Goal: Answer question/provide support

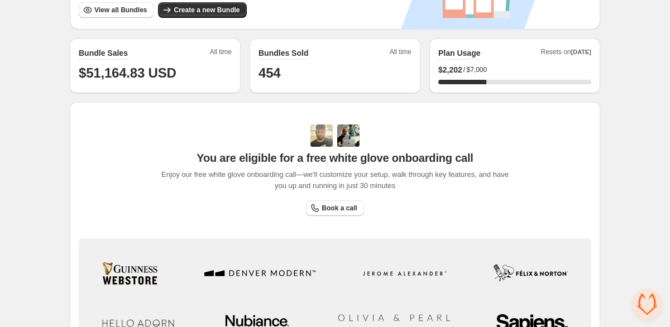
scroll to position [259, 0]
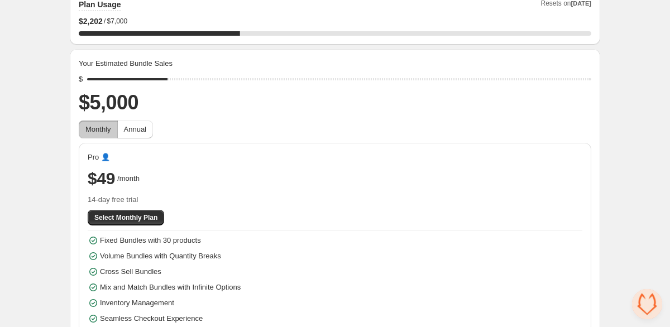
scroll to position [101, 0]
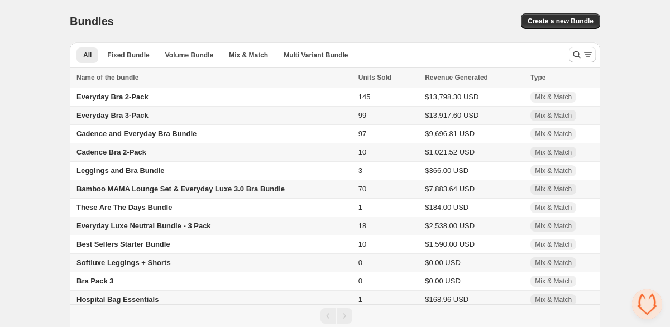
scroll to position [26, 0]
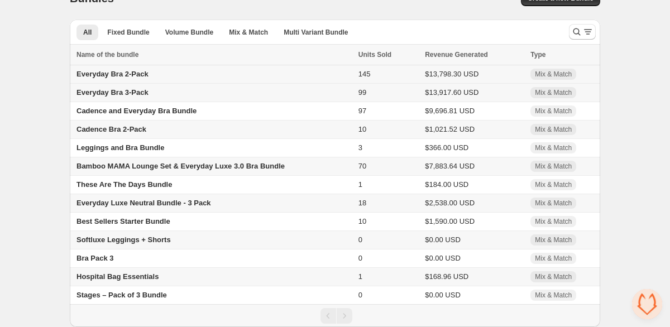
click at [271, 73] on td "Everyday Bra 2-Pack" at bounding box center [212, 74] width 285 height 18
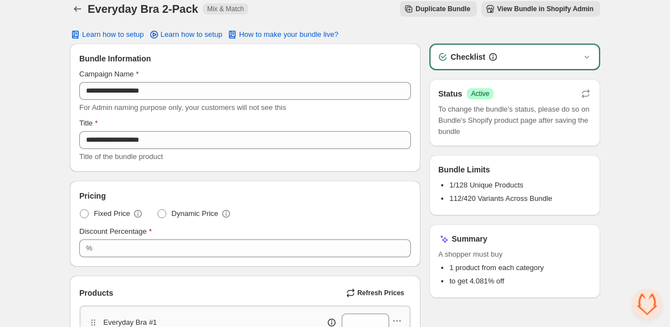
scroll to position [21, 0]
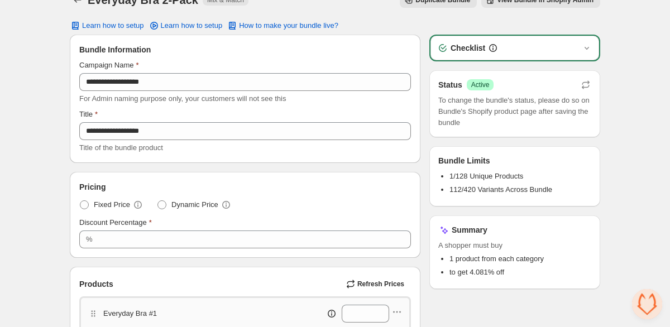
click at [654, 299] on span "Open chat" at bounding box center [647, 304] width 30 height 30
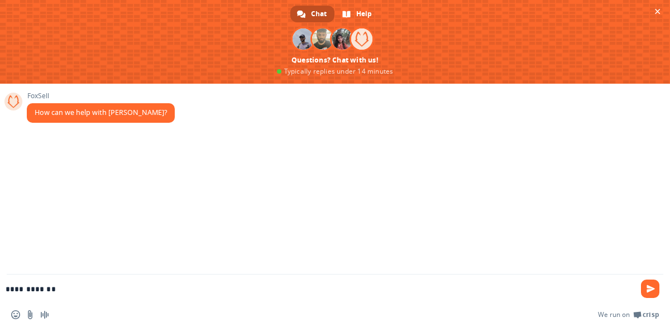
type textarea "**********"
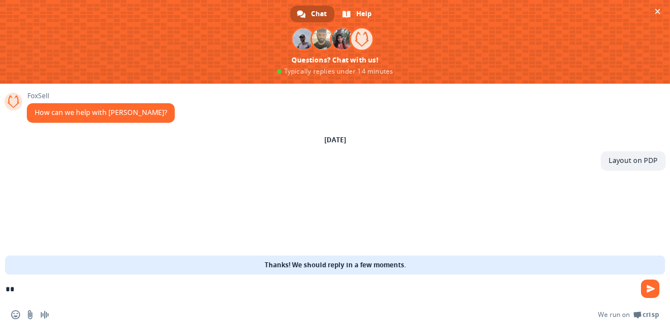
type textarea "*"
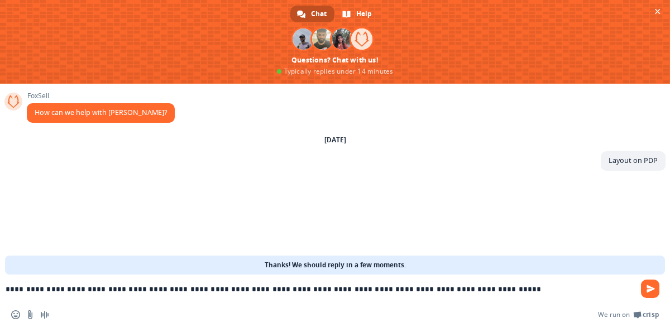
type textarea "**********"
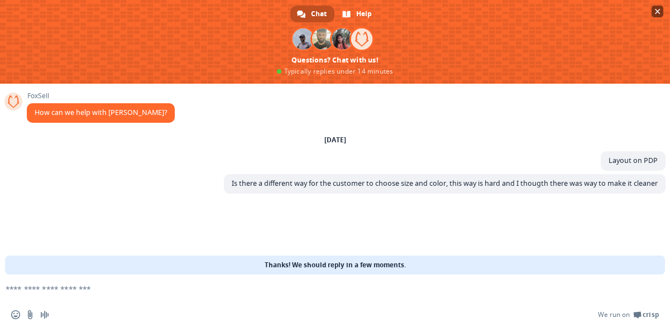
click at [657, 11] on span "Close chat" at bounding box center [658, 12] width 6 height 6
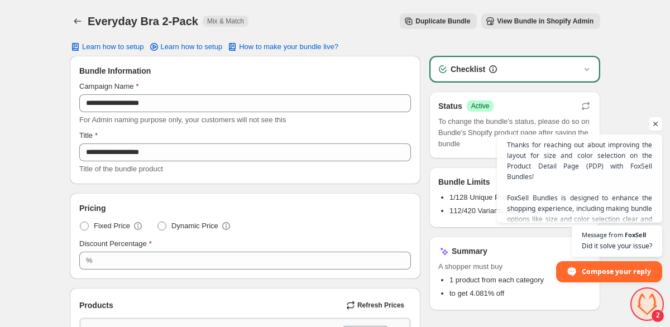
scroll to position [94, 0]
click at [597, 206] on span "Thanks for reaching out about improving the layout for size and color selection…" at bounding box center [579, 257] width 147 height 237
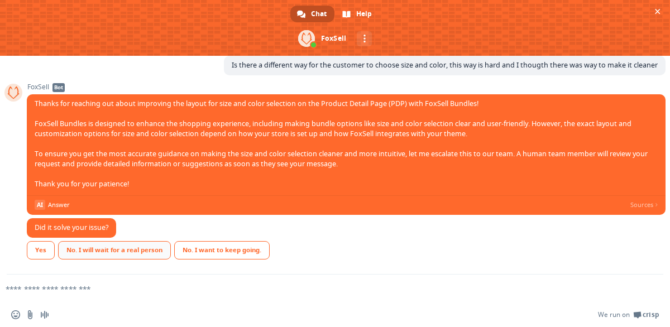
click at [131, 251] on div "No. I will wait for a real person" at bounding box center [114, 250] width 113 height 18
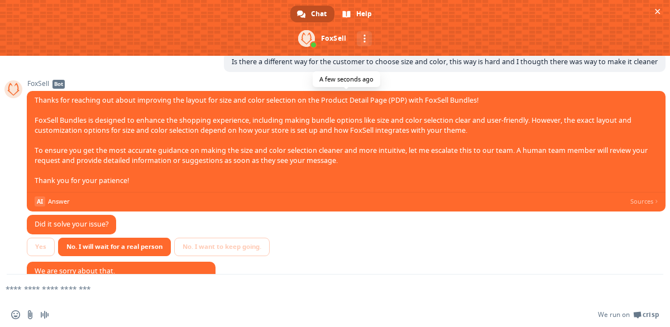
scroll to position [159, 0]
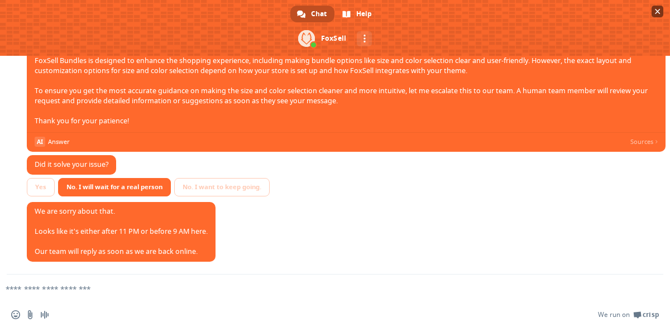
click at [655, 10] on span "Close chat" at bounding box center [658, 12] width 6 height 6
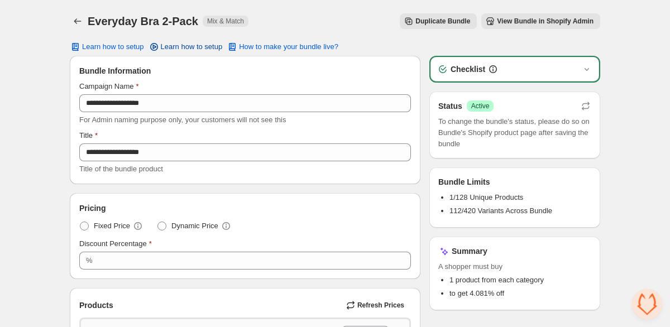
click at [169, 47] on span "Learn how to setup" at bounding box center [192, 46] width 62 height 9
click at [127, 45] on span "Learn how to setup" at bounding box center [113, 46] width 62 height 9
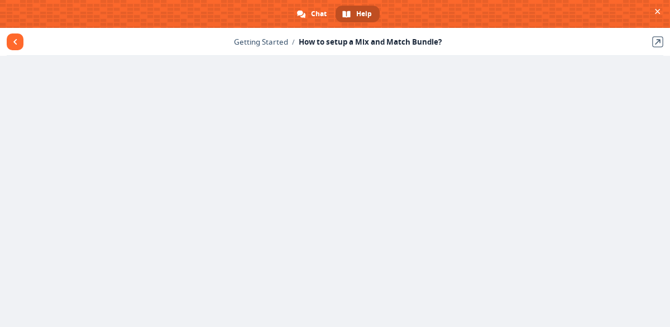
scroll to position [12, 0]
click at [659, 11] on span "Close chat" at bounding box center [658, 12] width 6 height 6
